Goal: Task Accomplishment & Management: Use online tool/utility

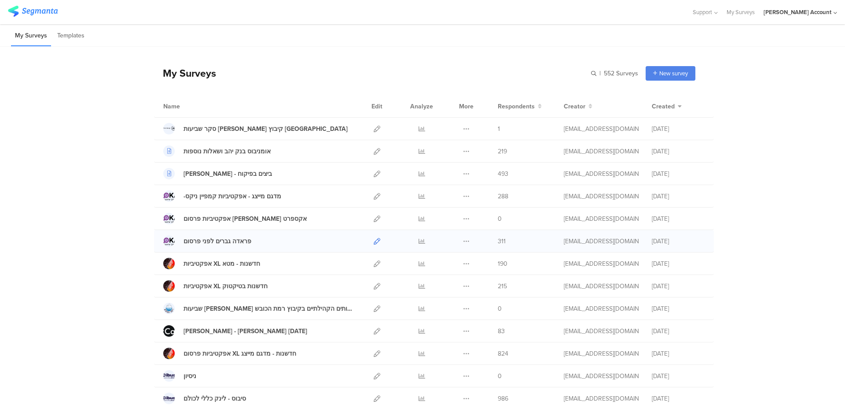
click at [375, 240] on icon at bounding box center [377, 241] width 7 height 7
click at [419, 152] on icon at bounding box center [422, 151] width 7 height 7
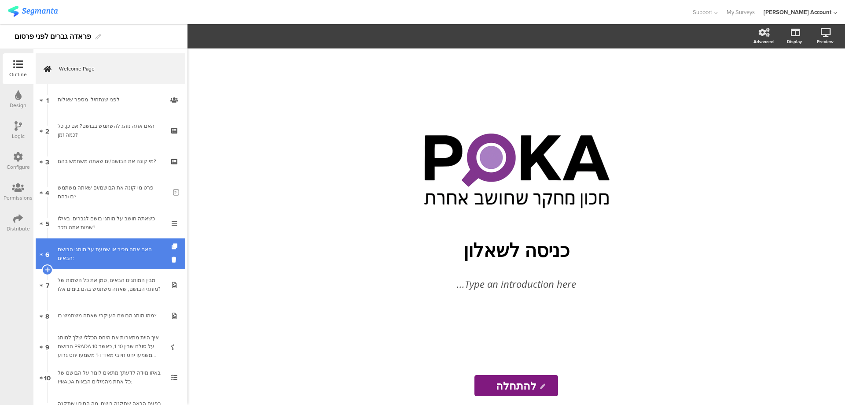
click at [154, 250] on div "האם אתה מכיר או שמעת על מותגי הבושם הבאים:" at bounding box center [110, 254] width 105 height 18
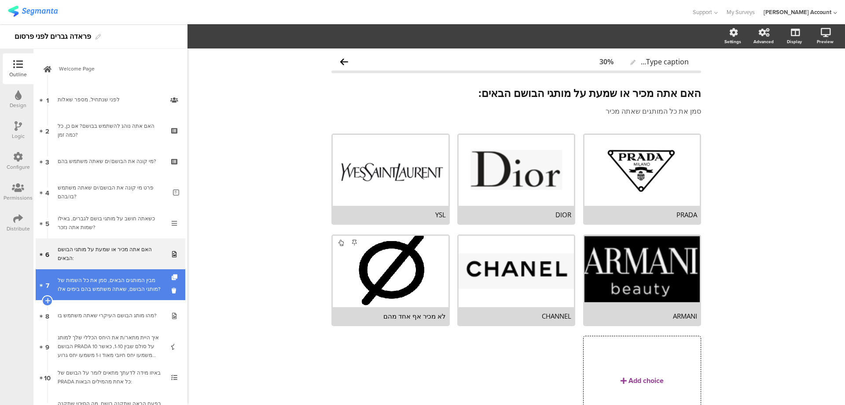
click at [106, 278] on div "מבין המותגים הבאים, סמן את כל השמות של מותגי הבושם, שאתה משתמש בהם בימים אלו?" at bounding box center [110, 285] width 105 height 18
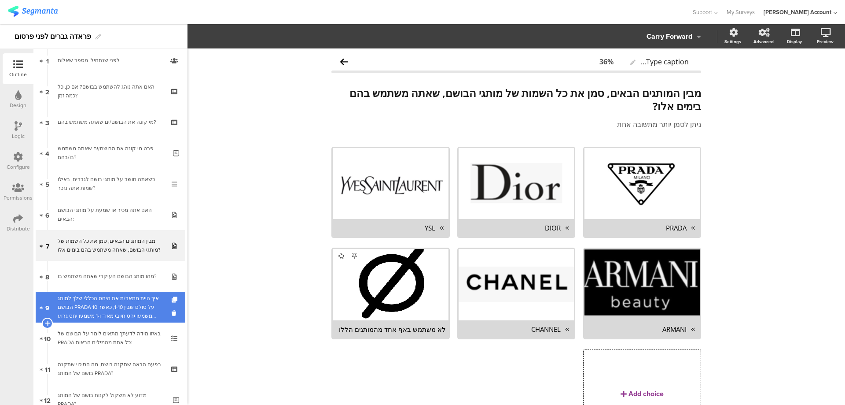
scroll to position [59, 0]
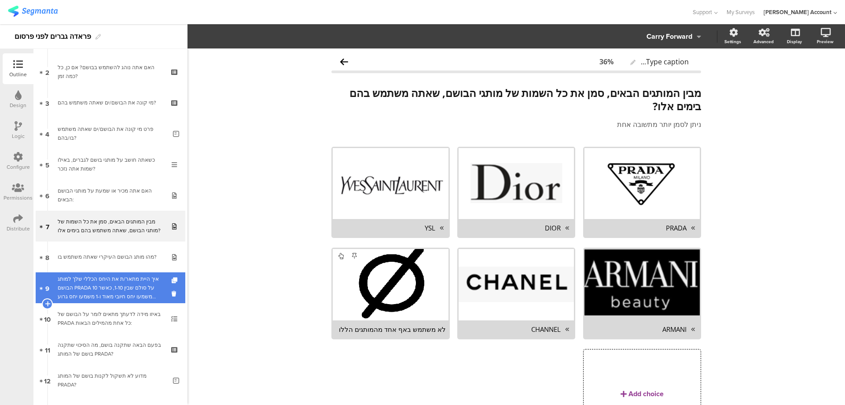
click at [127, 278] on div "איך היית מתאר/ת את היחס הכללי שלך למותג הבושם PRADA על סולם שבין 1-10, כאשר 10 …" at bounding box center [110, 287] width 105 height 26
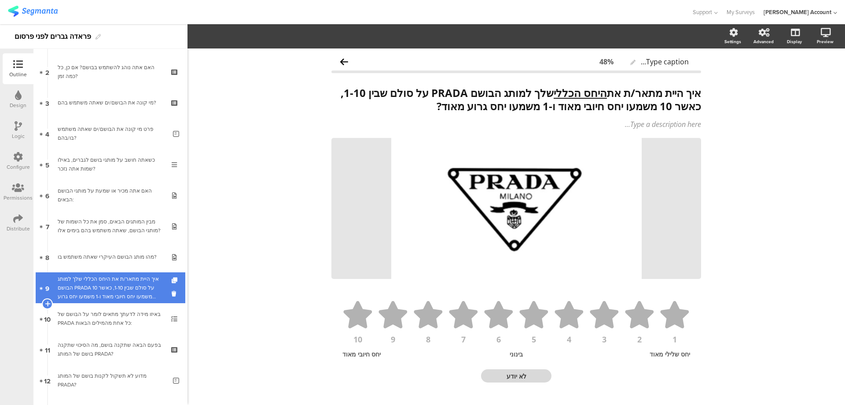
scroll to position [118, 0]
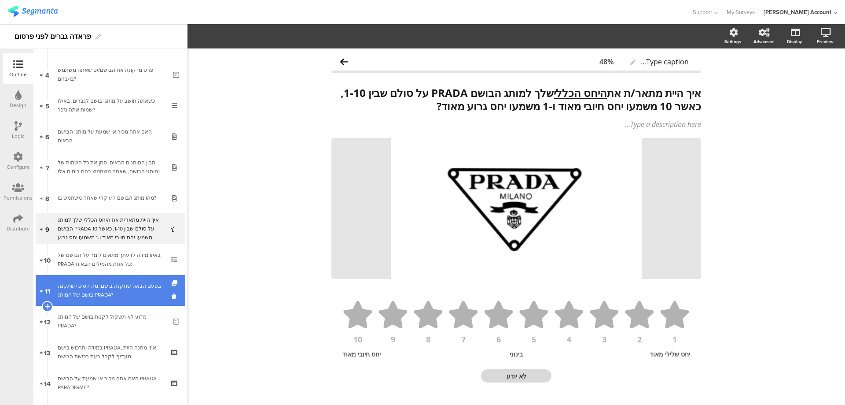
click at [133, 283] on div "בפעם הבאה שתקנה בושם, מה הסיכוי שתקנה בושם של המותג PRADA?" at bounding box center [110, 290] width 105 height 18
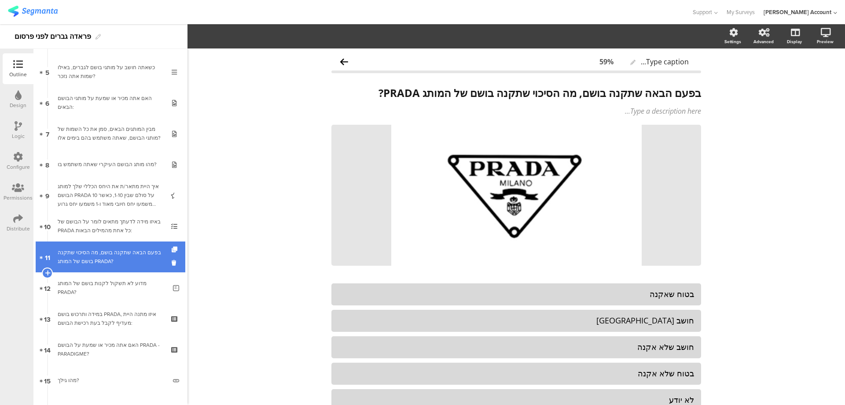
scroll to position [176, 0]
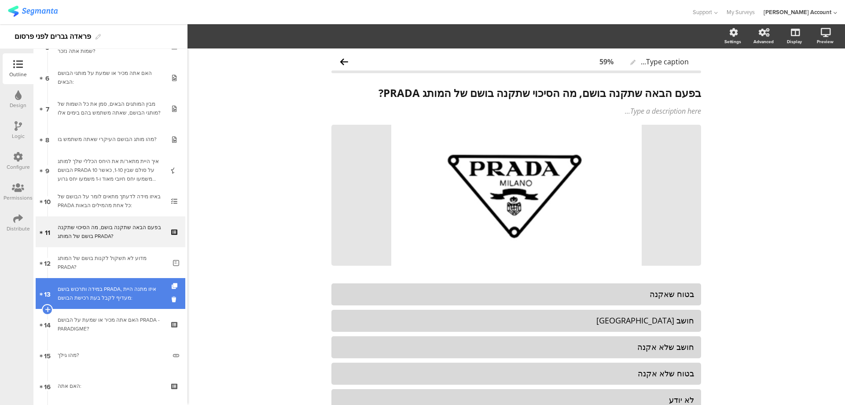
click at [142, 287] on div "במידה ותרכוש בושם PRADA, איזו מתנה היית מעדיף לקבל בעת רכישת הבושם:" at bounding box center [110, 293] width 105 height 18
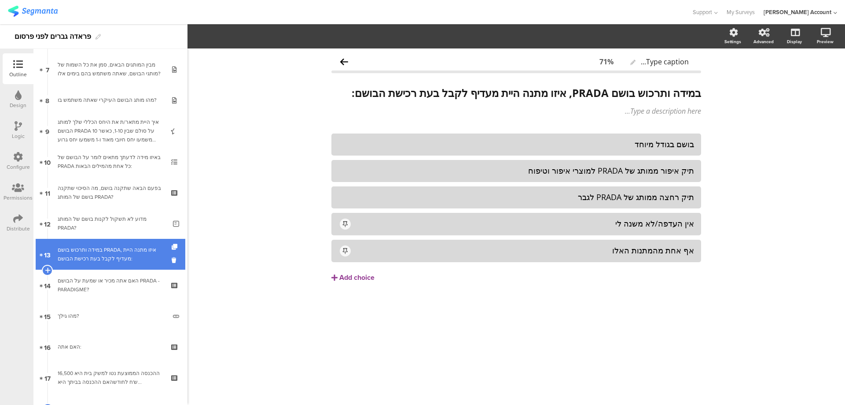
scroll to position [235, 0]
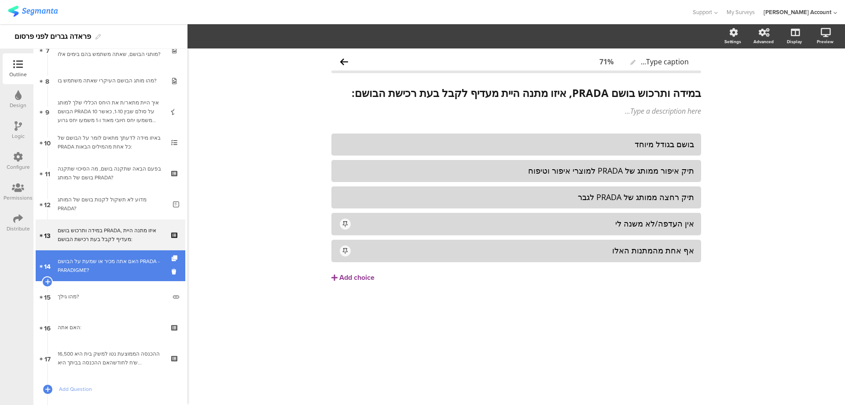
click at [154, 273] on div "האם אתה מכיר או שמעת על הבושם PRADA - PARADIGME?" at bounding box center [110, 266] width 105 height 18
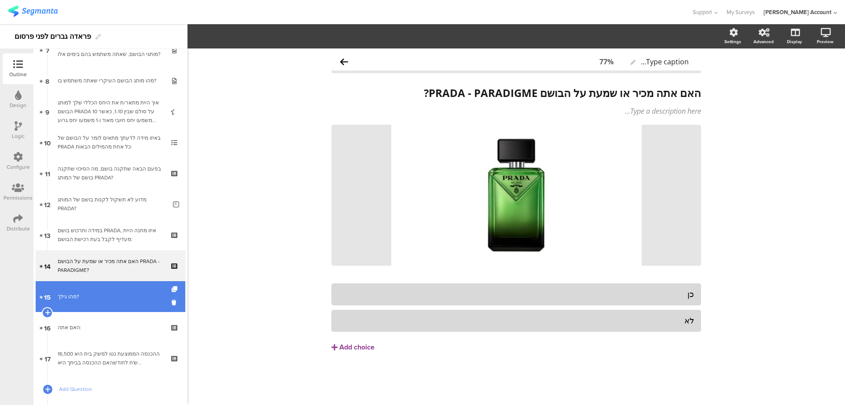
click at [148, 300] on div "מהו גילך?" at bounding box center [112, 296] width 109 height 9
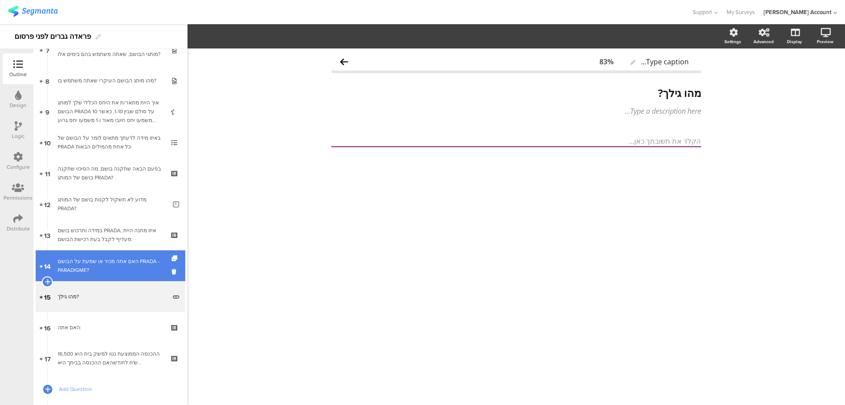
click at [151, 258] on div "האם אתה מכיר או שמעת על הבושם PRADA - PARADIGME?" at bounding box center [110, 266] width 105 height 18
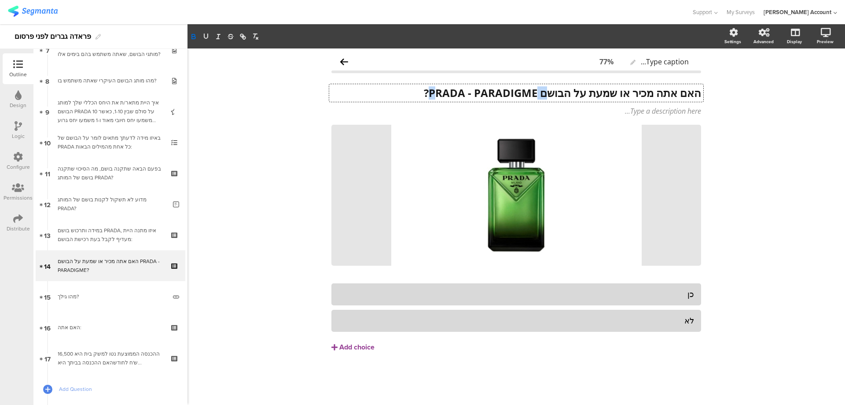
drag, startPoint x: 428, startPoint y: 93, endPoint x: 543, endPoint y: 92, distance: 114.5
click at [543, 92] on div "האם אתה מכיר או שמעת על הבושם PRADA - PARADIGME? האם אתה מכיר או שמעת על הבושם …" at bounding box center [516, 93] width 374 height 18
click at [534, 94] on strong "האם אתה מכיר או שמעת על הבושם PRADA - PARADIGME?" at bounding box center [562, 92] width 277 height 15
drag, startPoint x: 534, startPoint y: 94, endPoint x: 430, endPoint y: 91, distance: 103.9
click at [430, 91] on strong "האם אתה מכיר או שמעת על הבושם PRADA - PARADIGME?" at bounding box center [562, 92] width 277 height 15
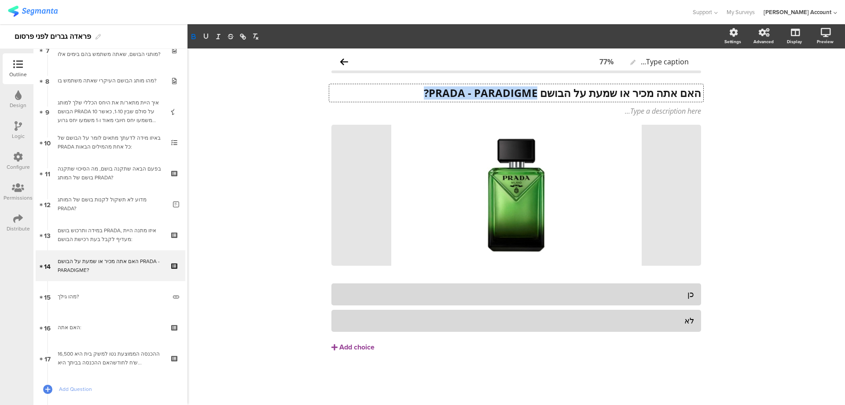
copy strong "PRADA - PARADIGME?"
